Goal: Understand process/instructions: Learn how to perform a task or action

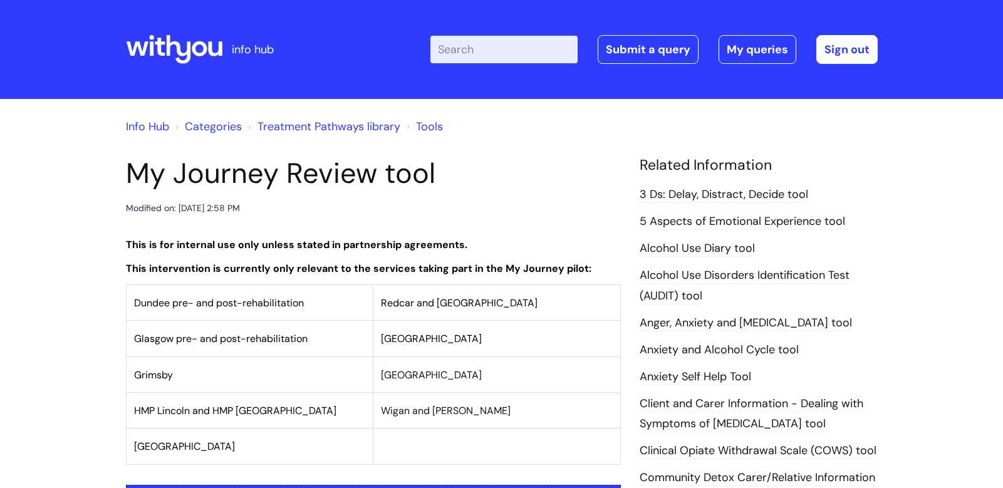
scroll to position [628, 0]
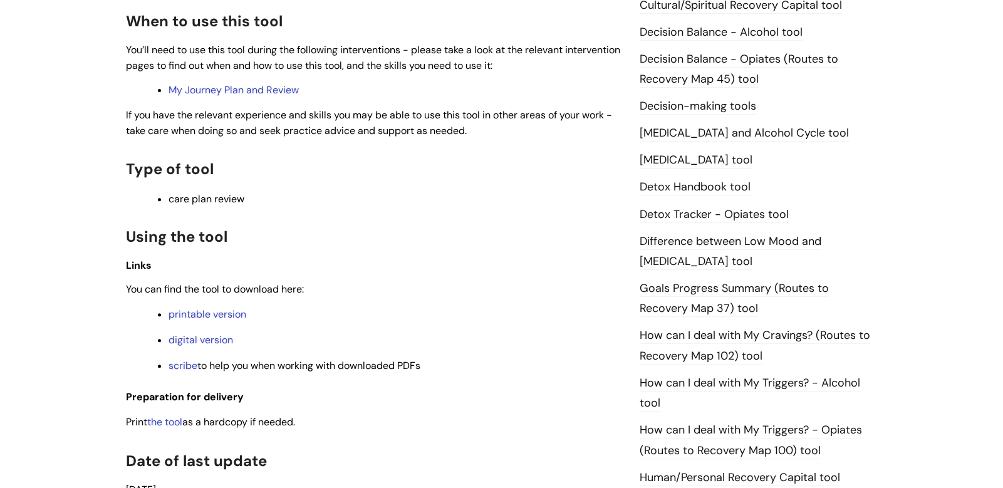
click at [228, 331] on li "digital version" at bounding box center [395, 339] width 452 height 16
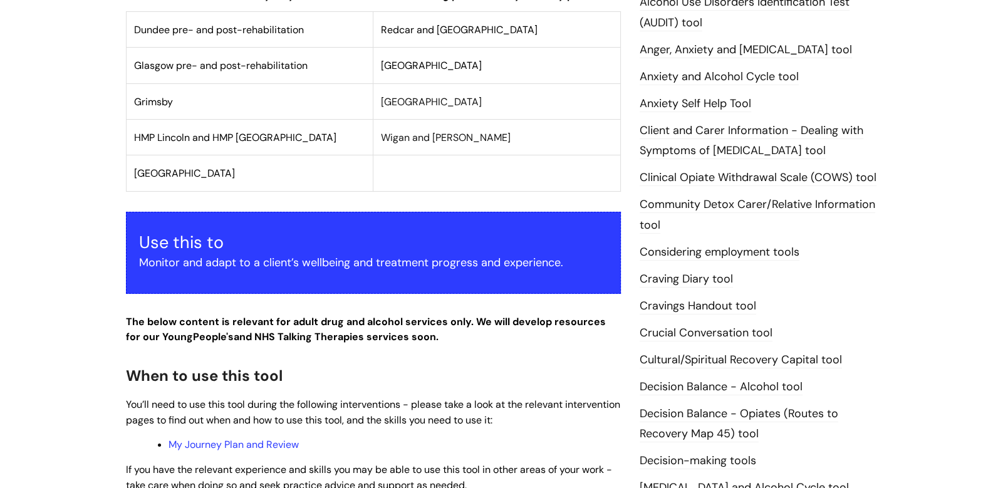
scroll to position [348, 0]
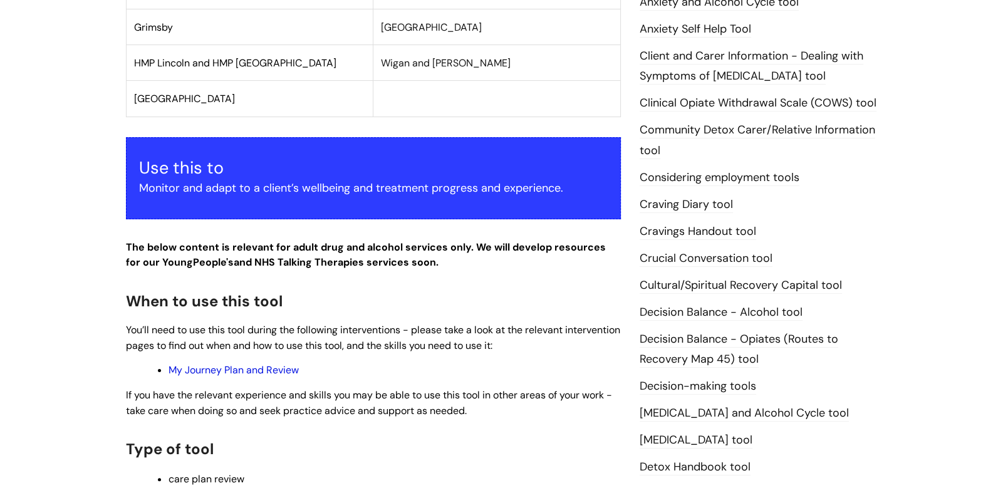
click at [247, 372] on link "My Journey Plan and Review" at bounding box center [234, 369] width 130 height 13
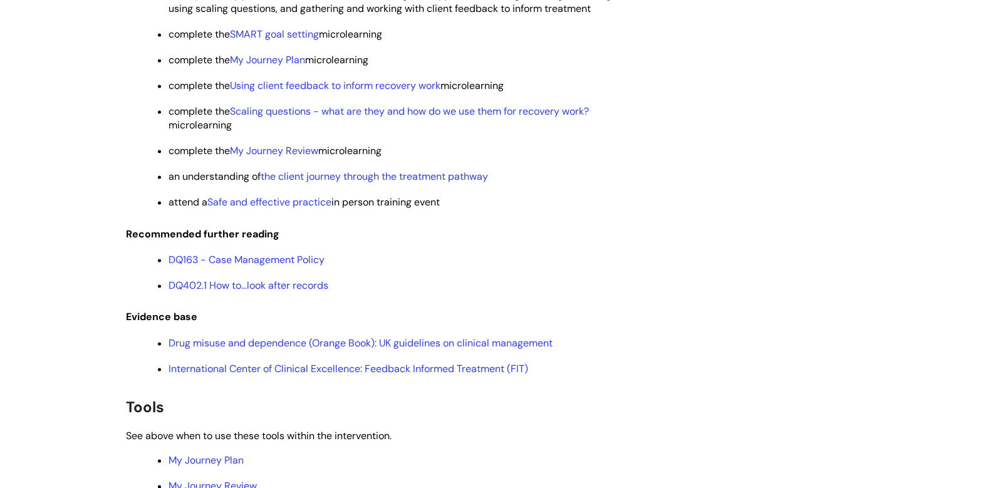
scroll to position [2704, 0]
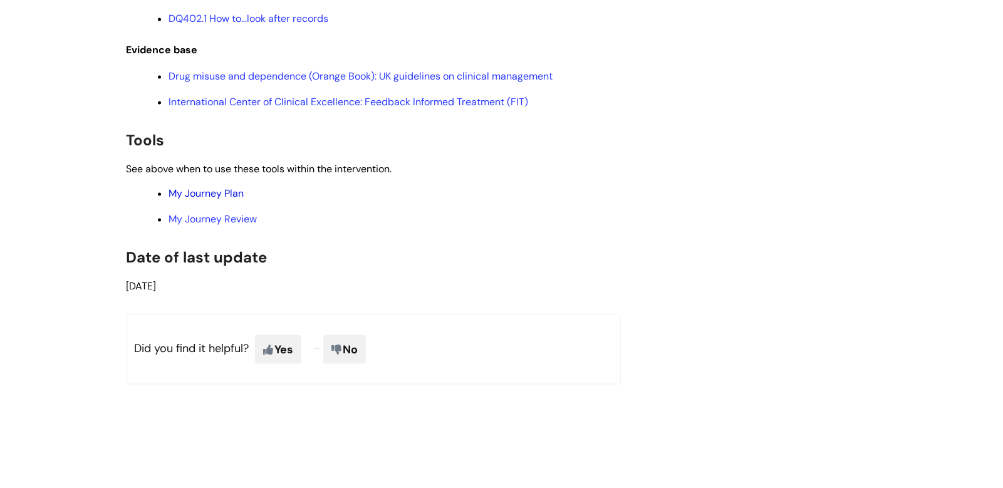
click at [204, 200] on link "My Journey Plan" at bounding box center [206, 193] width 75 height 13
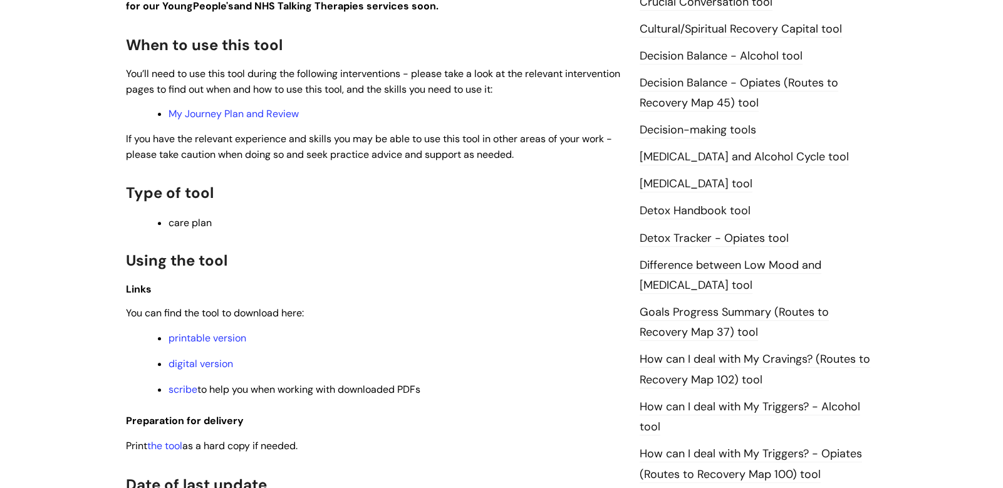
scroll to position [873, 0]
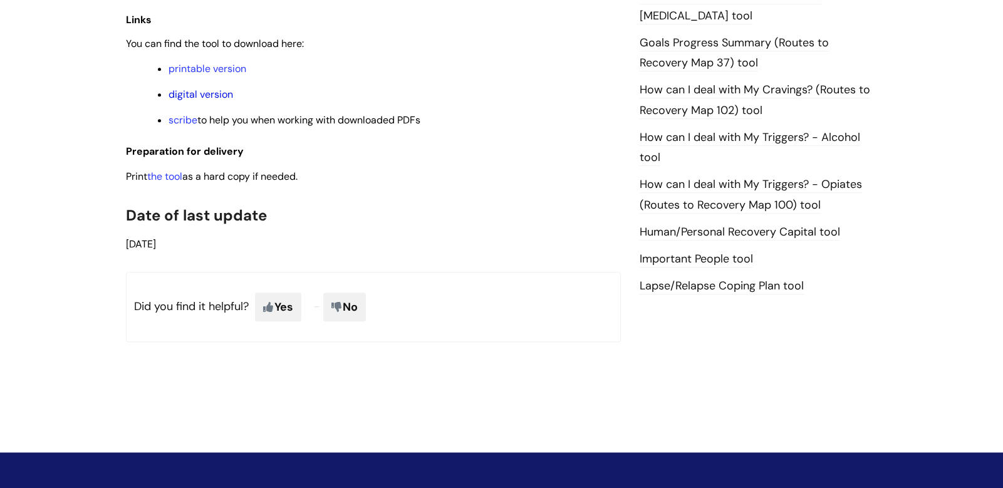
click at [214, 94] on link "digital version" at bounding box center [201, 94] width 65 height 13
